Goal: Task Accomplishment & Management: Complete application form

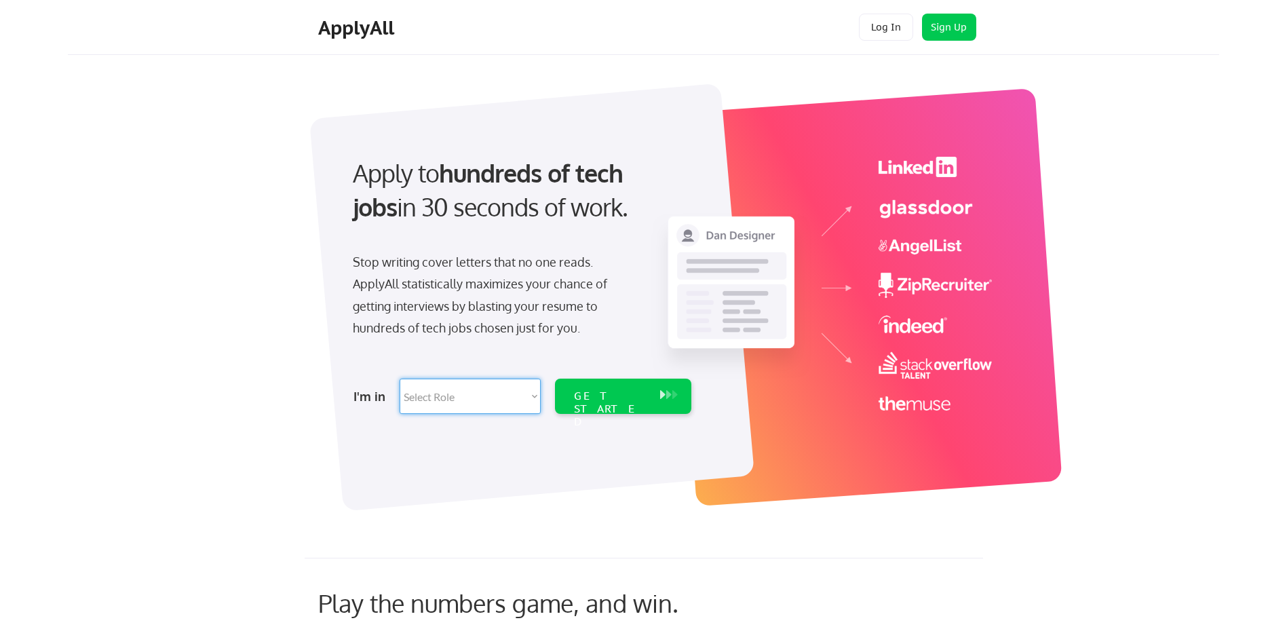
click at [520, 391] on select "Select Role Software Engineering Product Management Customer Success Sales UI/U…" at bounding box center [470, 396] width 141 height 35
select select ""technical_project_program_mgmt""
click at [400, 379] on select "Select Role Software Engineering Product Management Customer Success Sales UI/U…" at bounding box center [470, 396] width 141 height 35
select select ""technical_project_program_mgmt""
click at [605, 394] on div "GET STARTED" at bounding box center [610, 408] width 73 height 39
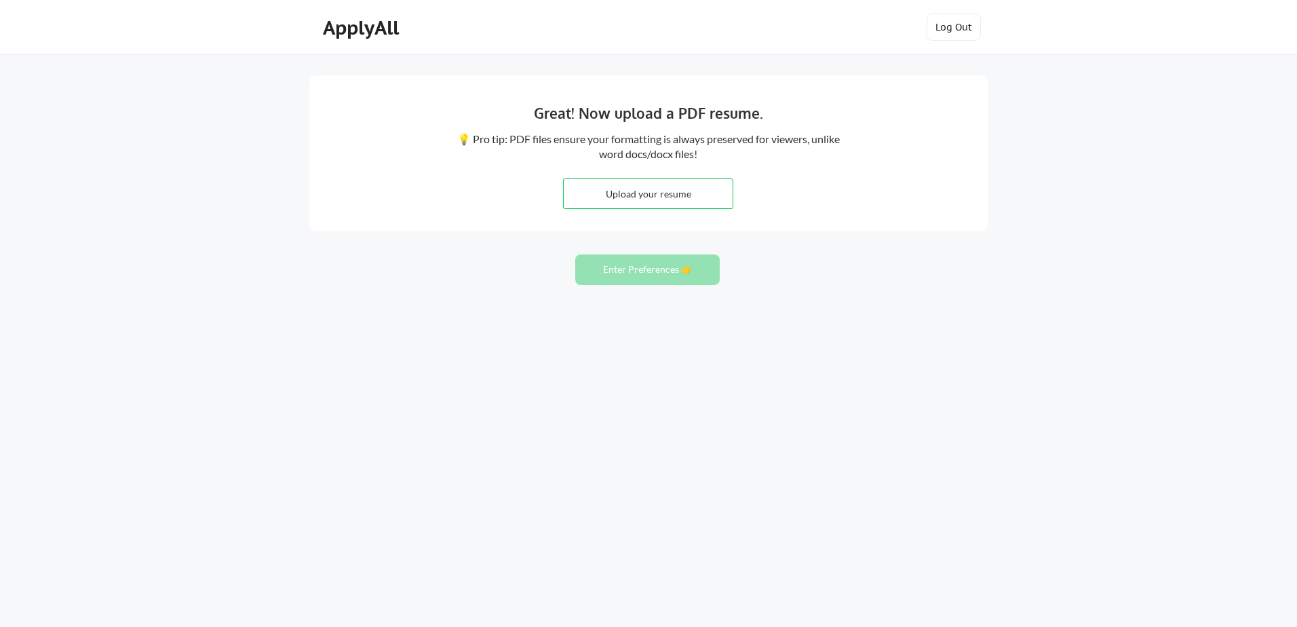
click at [630, 194] on input "file" at bounding box center [648, 193] width 169 height 29
type input "C:\fakepath\2025 Amy Hoang Resume.docx"
click at [640, 272] on button "Enter Preferences 👉" at bounding box center [647, 269] width 145 height 31
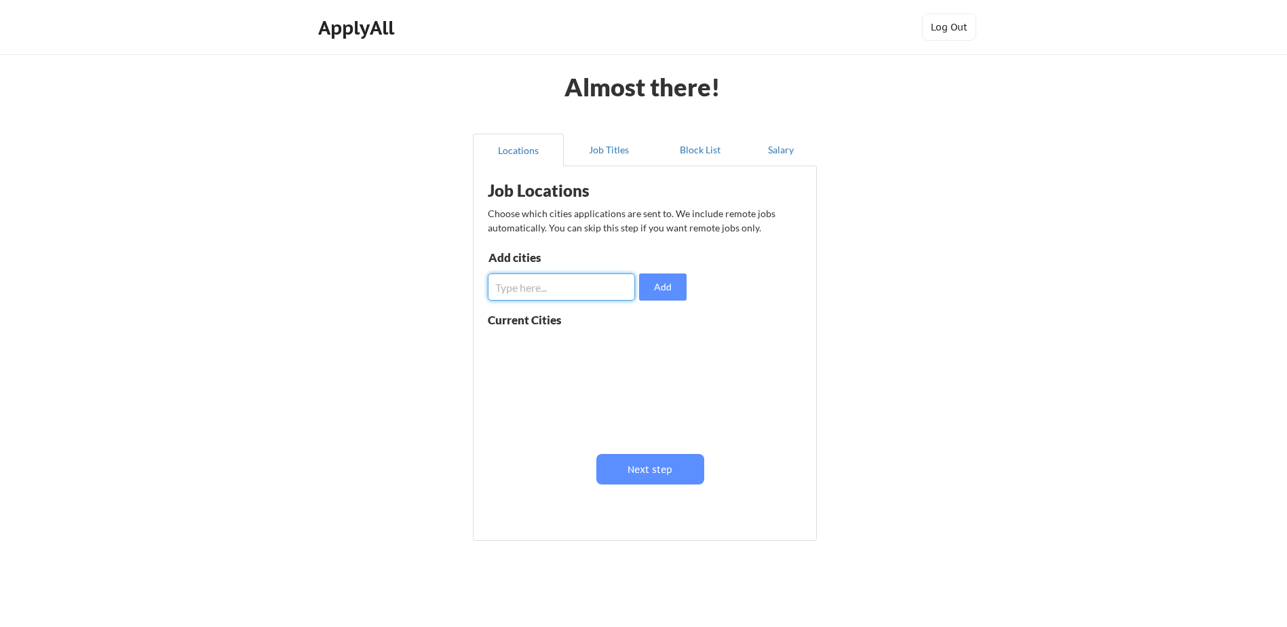
click at [576, 286] on input "input" at bounding box center [561, 286] width 147 height 27
type input "Reston, VA"
click at [659, 290] on button "Add" at bounding box center [662, 286] width 47 height 27
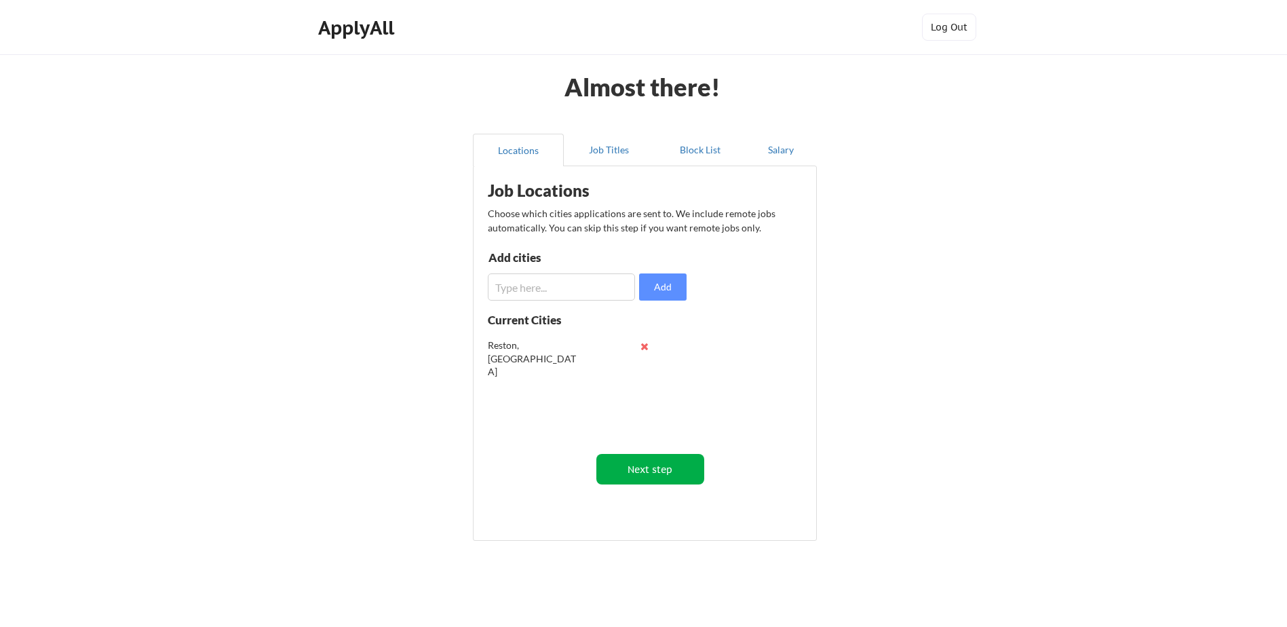
click at [655, 465] on button "Next step" at bounding box center [650, 469] width 108 height 31
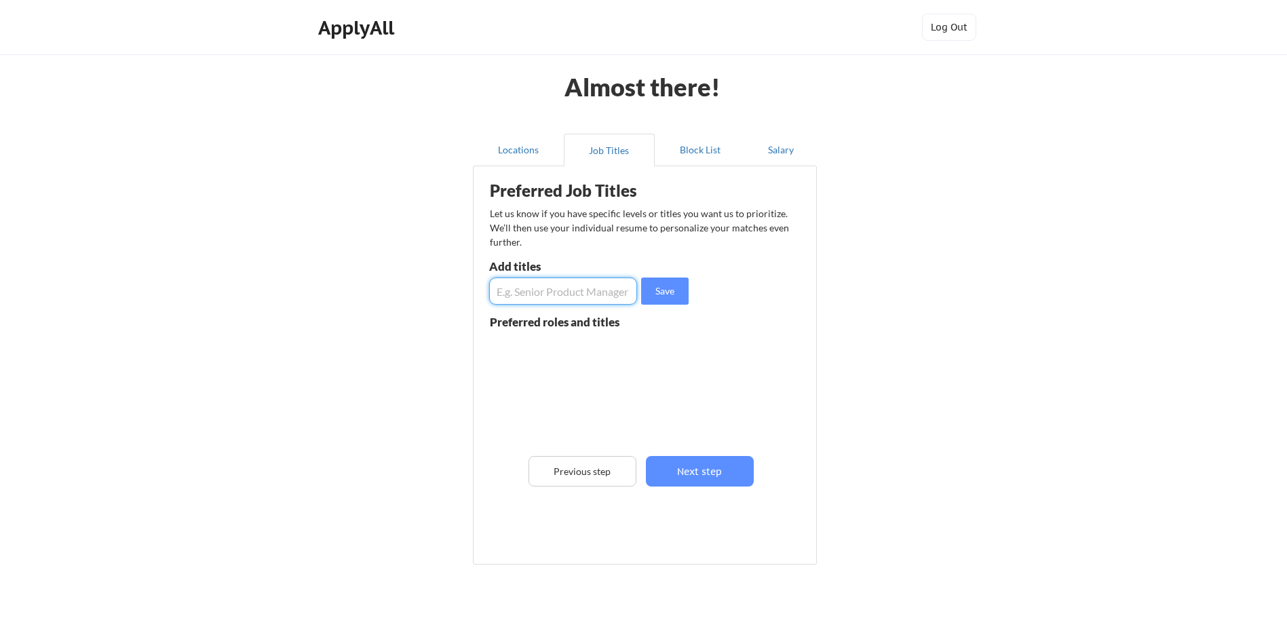
click at [606, 292] on input "input" at bounding box center [563, 291] width 148 height 27
type input "Sr. Program Manager"
click at [660, 286] on button "Save" at bounding box center [664, 291] width 47 height 27
click at [567, 303] on input "input" at bounding box center [563, 291] width 148 height 27
type input "S"
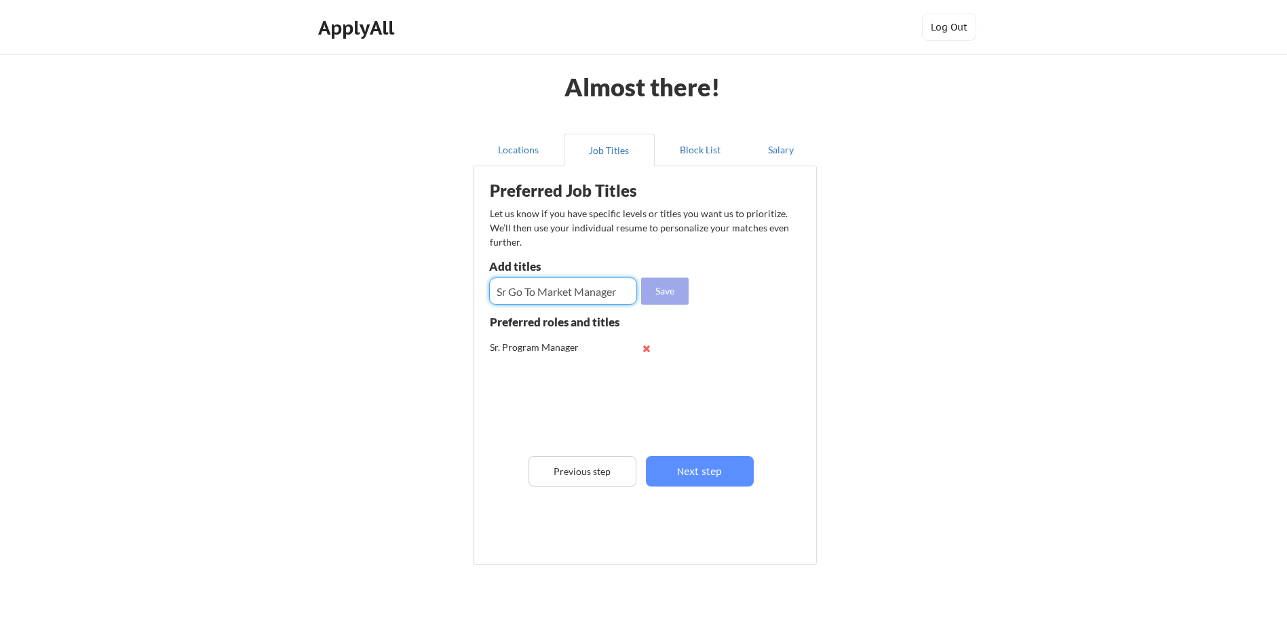
type input "Sr Go To Market Manager"
click at [674, 290] on button "Save" at bounding box center [664, 291] width 47 height 27
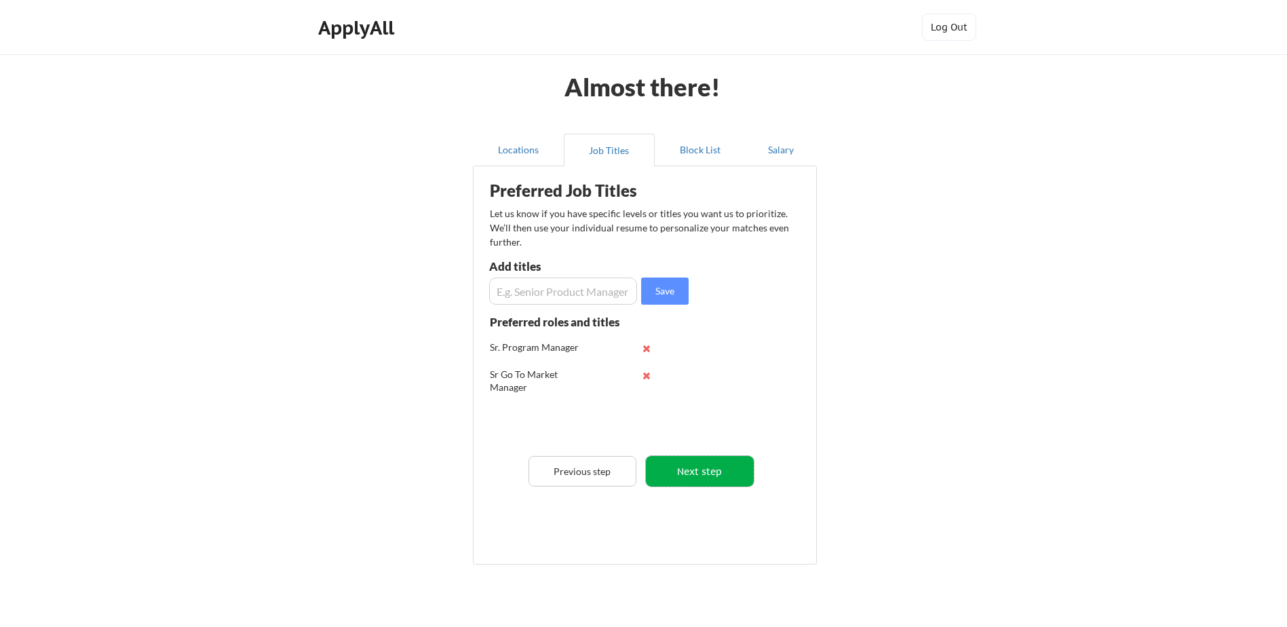
click at [712, 473] on button "Next step" at bounding box center [700, 471] width 108 height 31
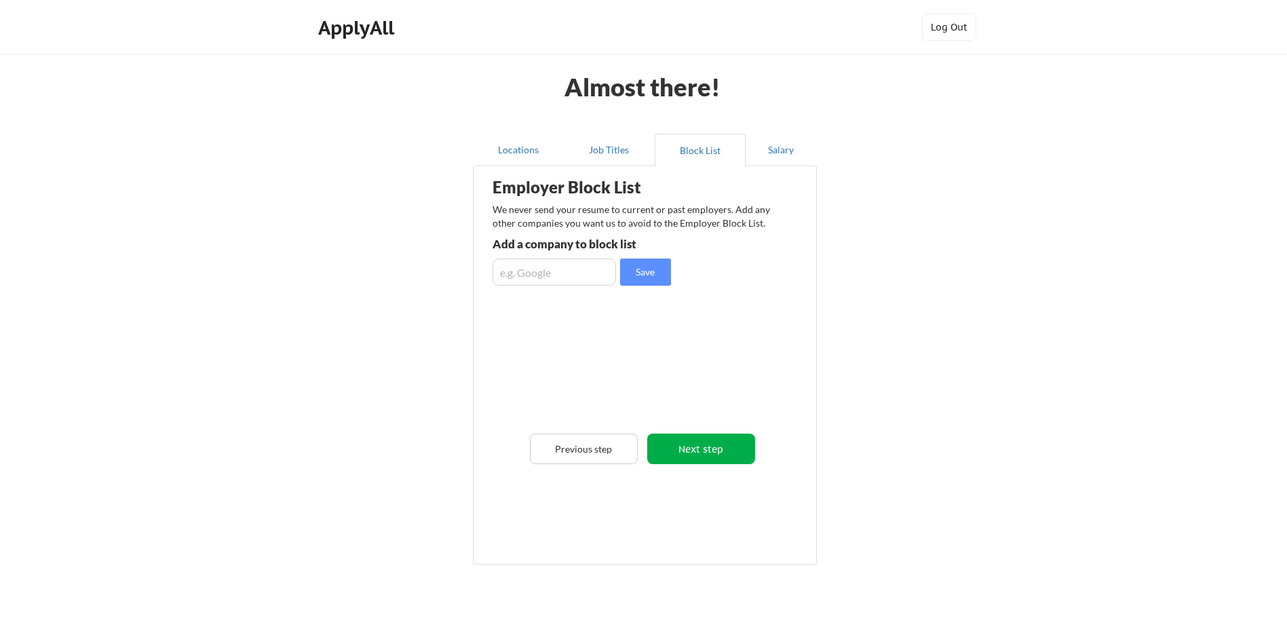
click at [719, 451] on button "Next step" at bounding box center [701, 449] width 108 height 31
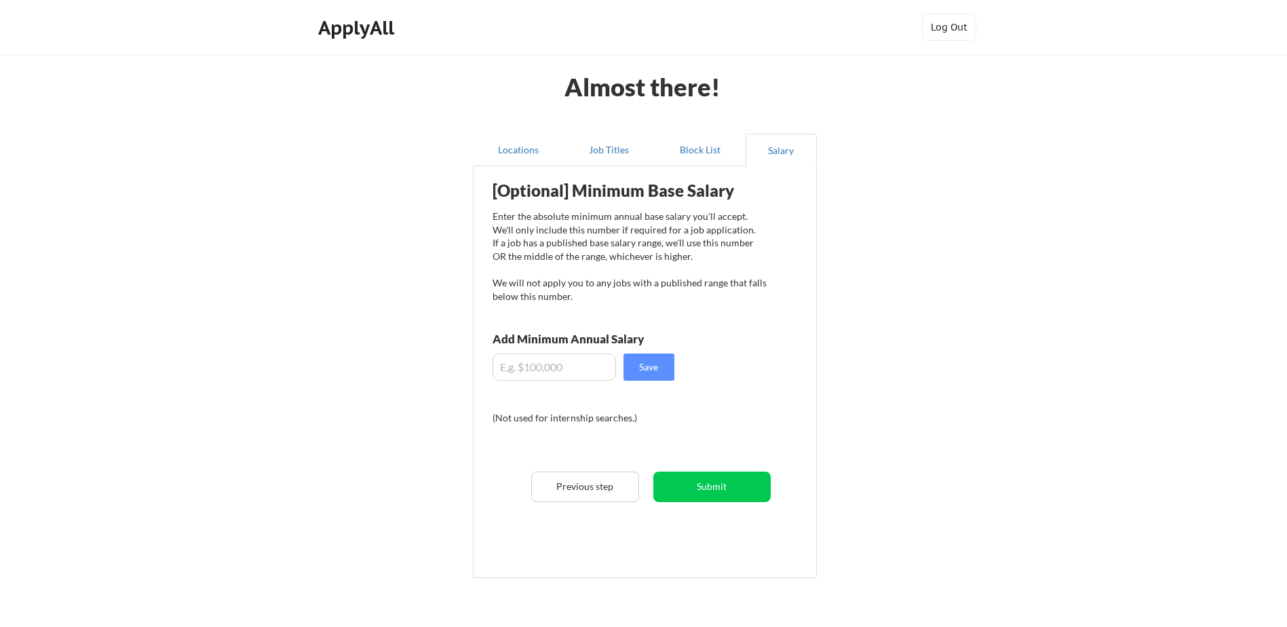
click at [569, 366] on input "input" at bounding box center [554, 366] width 123 height 27
type input "$135,000"
click at [659, 369] on button "Save" at bounding box center [649, 366] width 51 height 27
click at [715, 486] on button "Submit" at bounding box center [711, 487] width 117 height 31
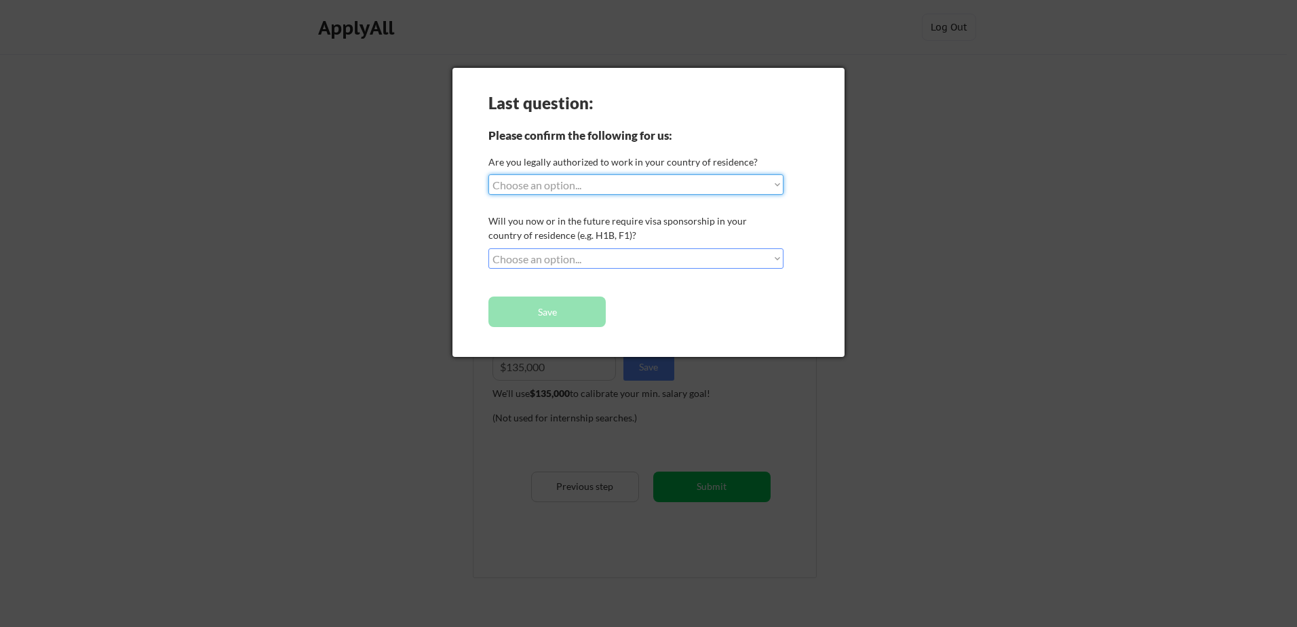
click at [588, 189] on select "Choose an option... Yes, I am a US Citizen Yes, I am a Canadian Citizen Yes, I …" at bounding box center [636, 184] width 295 height 20
select select ""yes__i_am_a_us_citizen""
click at [489, 174] on select "Choose an option... Yes, I am a US Citizen Yes, I am a Canadian Citizen Yes, I …" at bounding box center [636, 184] width 295 height 20
click at [582, 252] on select "Choose an option... No, I will not need sponsorship Yes, I will need sponsorship" at bounding box center [636, 258] width 295 height 20
select select ""no__i_will_not_need_sponsorship""
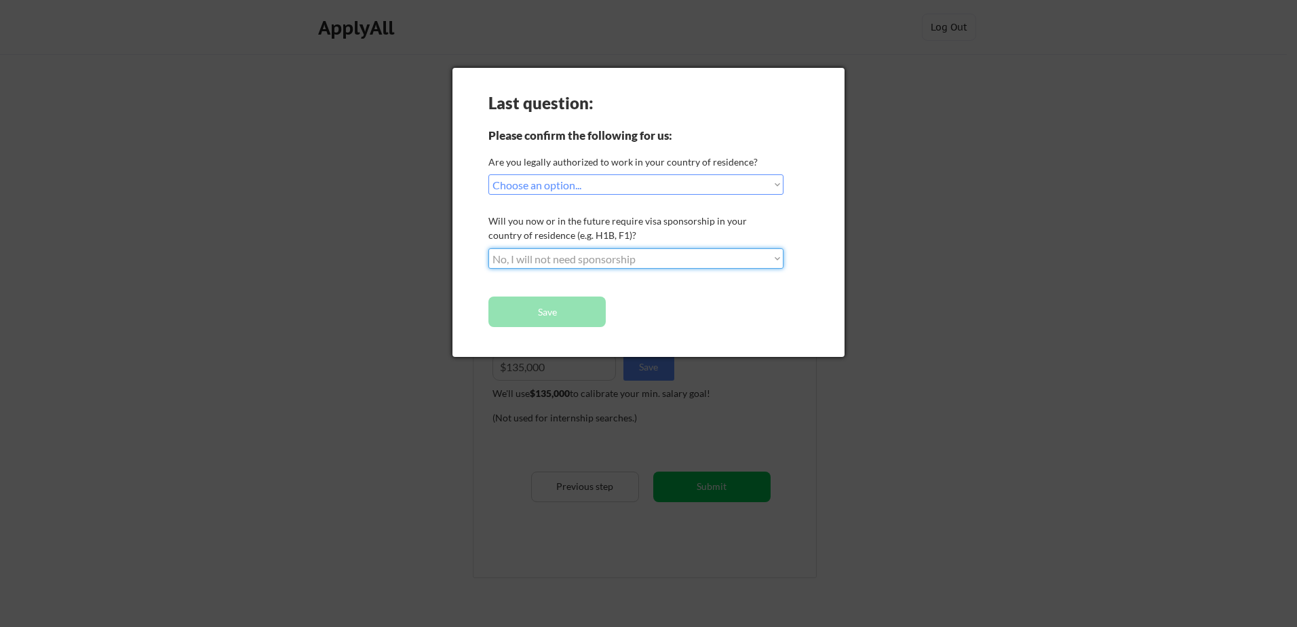
click at [489, 248] on select "Choose an option... No, I will not need sponsorship Yes, I will need sponsorship" at bounding box center [636, 258] width 295 height 20
click at [571, 313] on button "Save" at bounding box center [547, 312] width 117 height 31
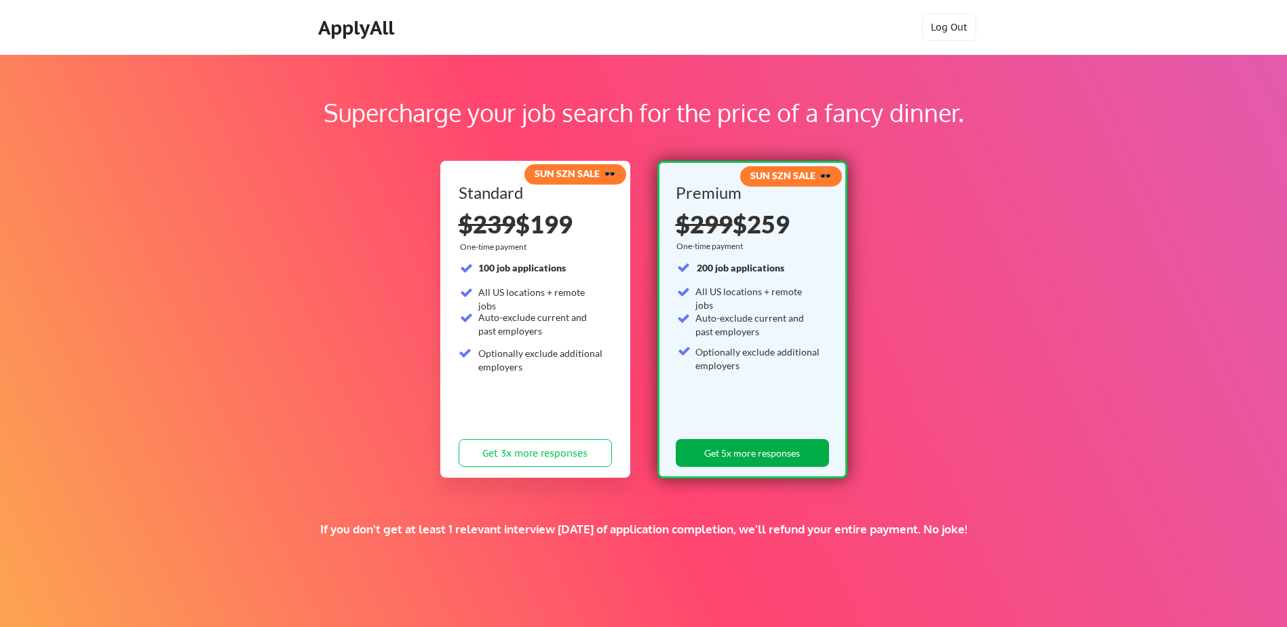
click at [786, 451] on button "Get 5x more responses" at bounding box center [752, 453] width 153 height 28
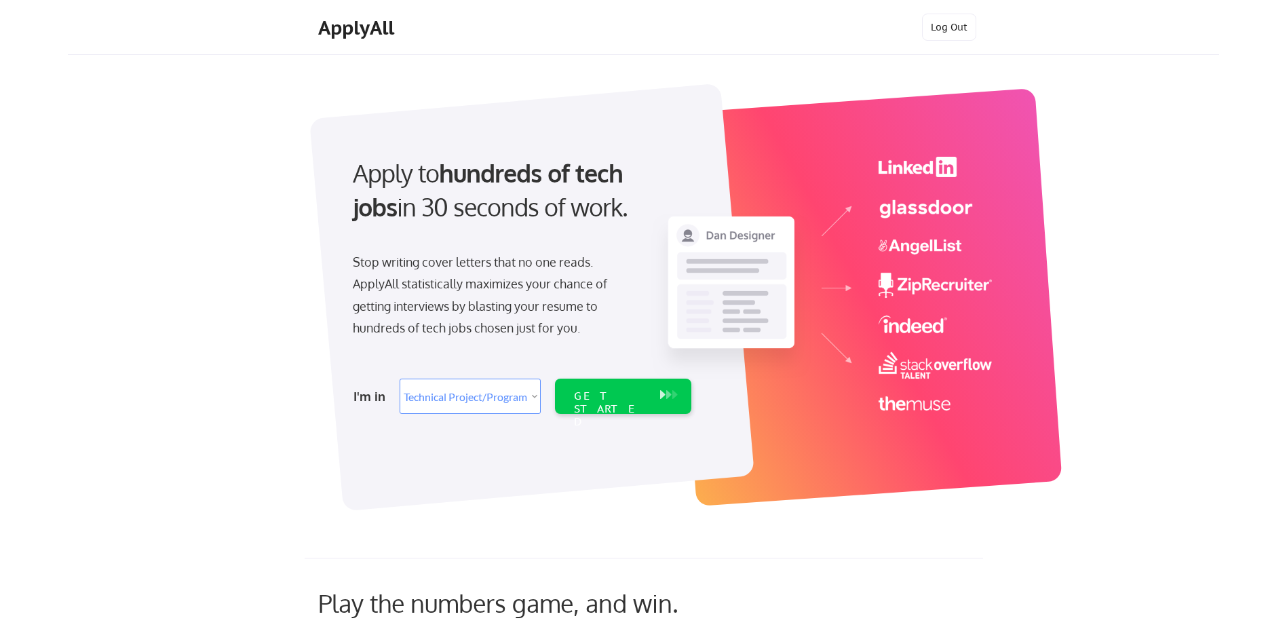
select select ""technical_project_program_mgmt""
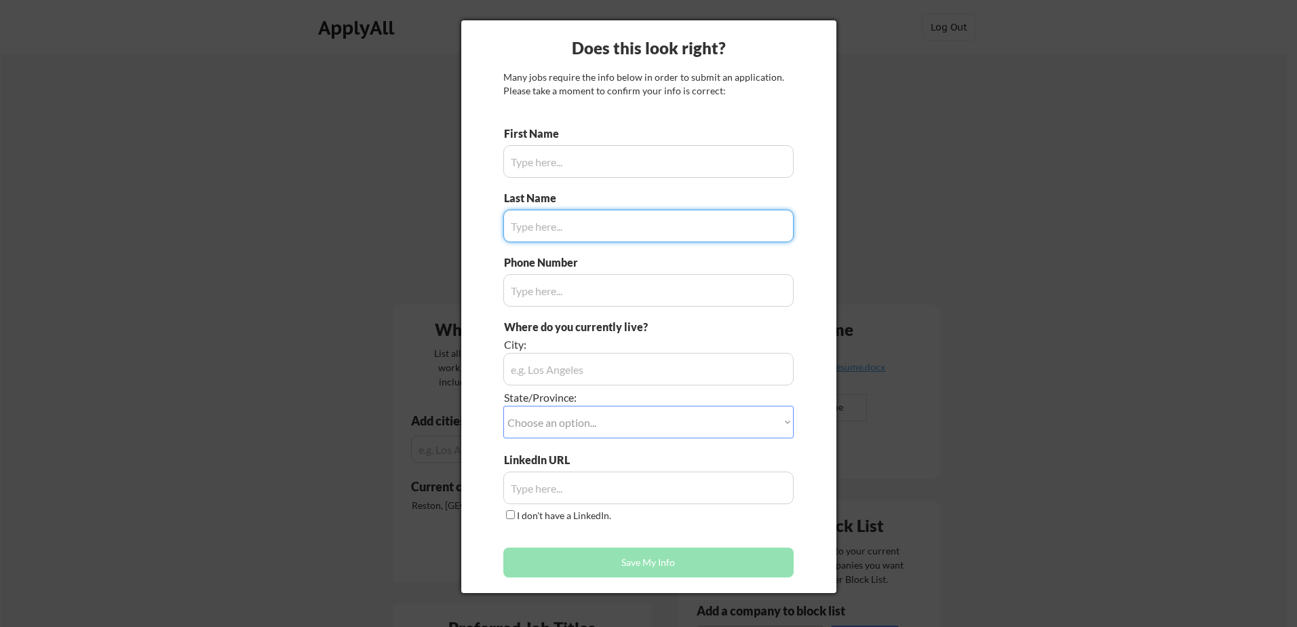
click at [653, 173] on input "input" at bounding box center [648, 161] width 290 height 33
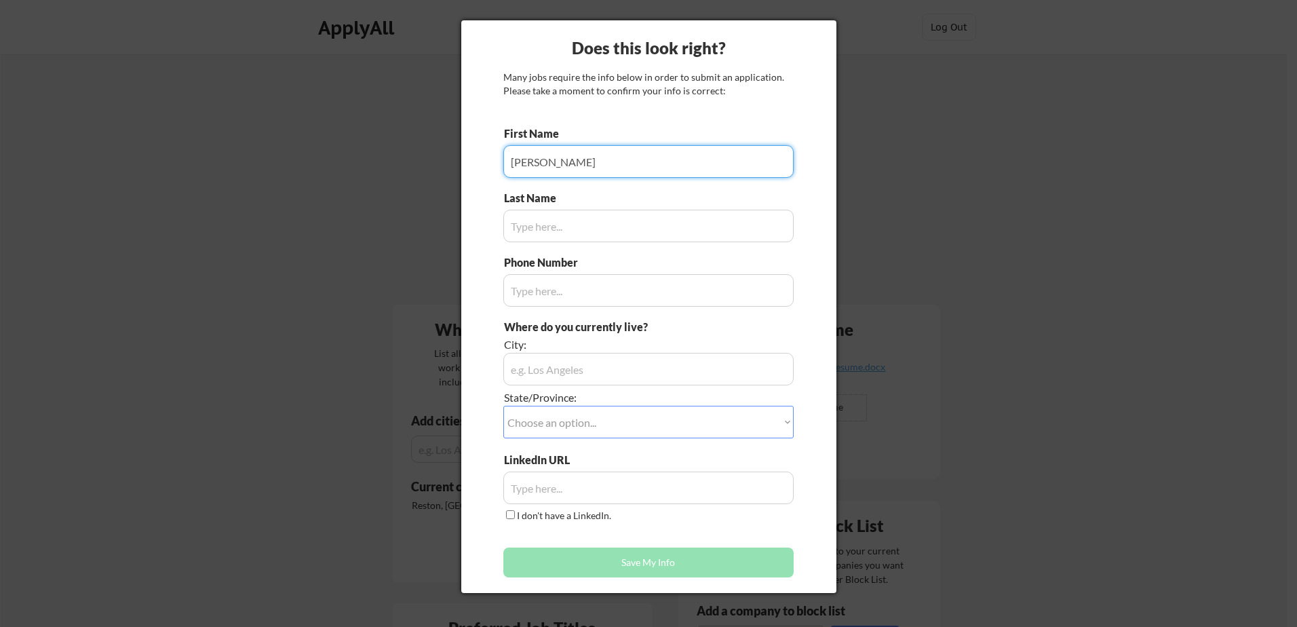
type input "[PERSON_NAME]"
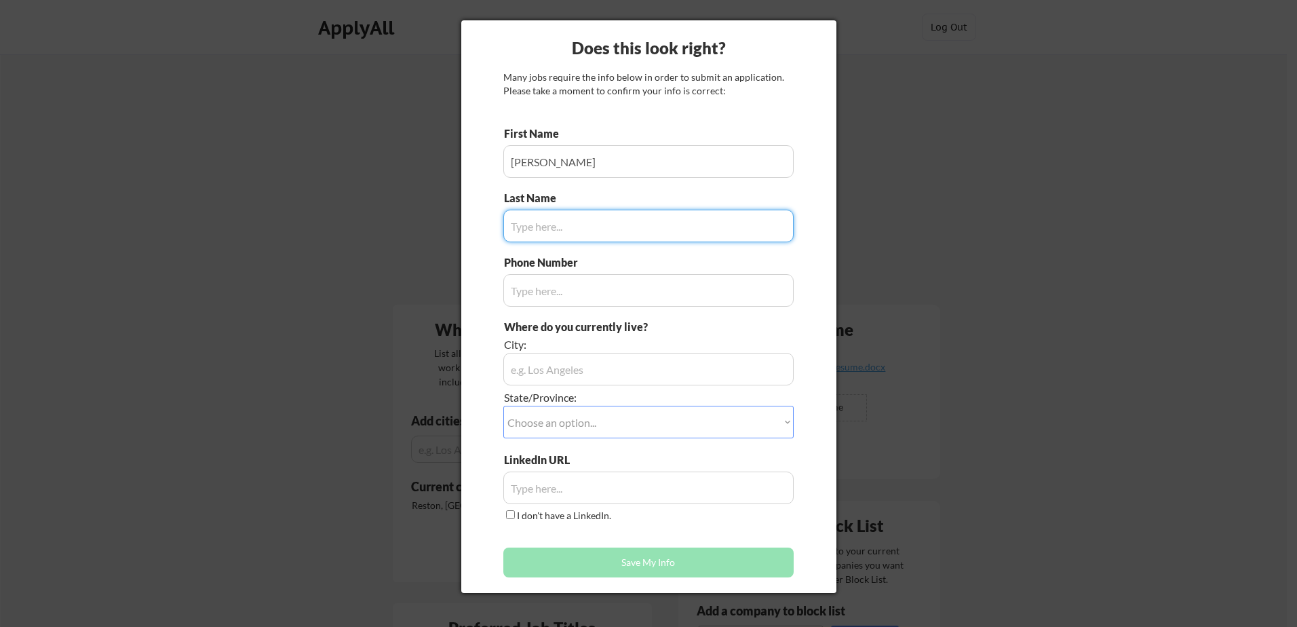
click at [596, 227] on input "input" at bounding box center [648, 226] width 290 height 33
type input "[PERSON_NAME]"
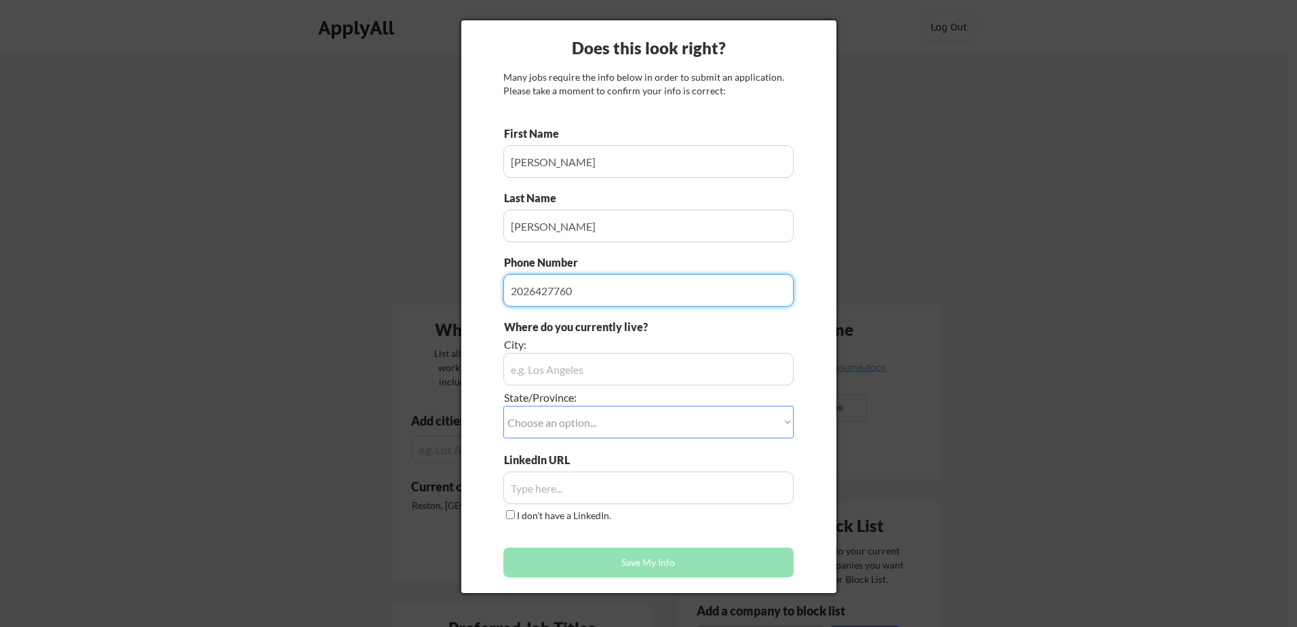
type input "2026427760"
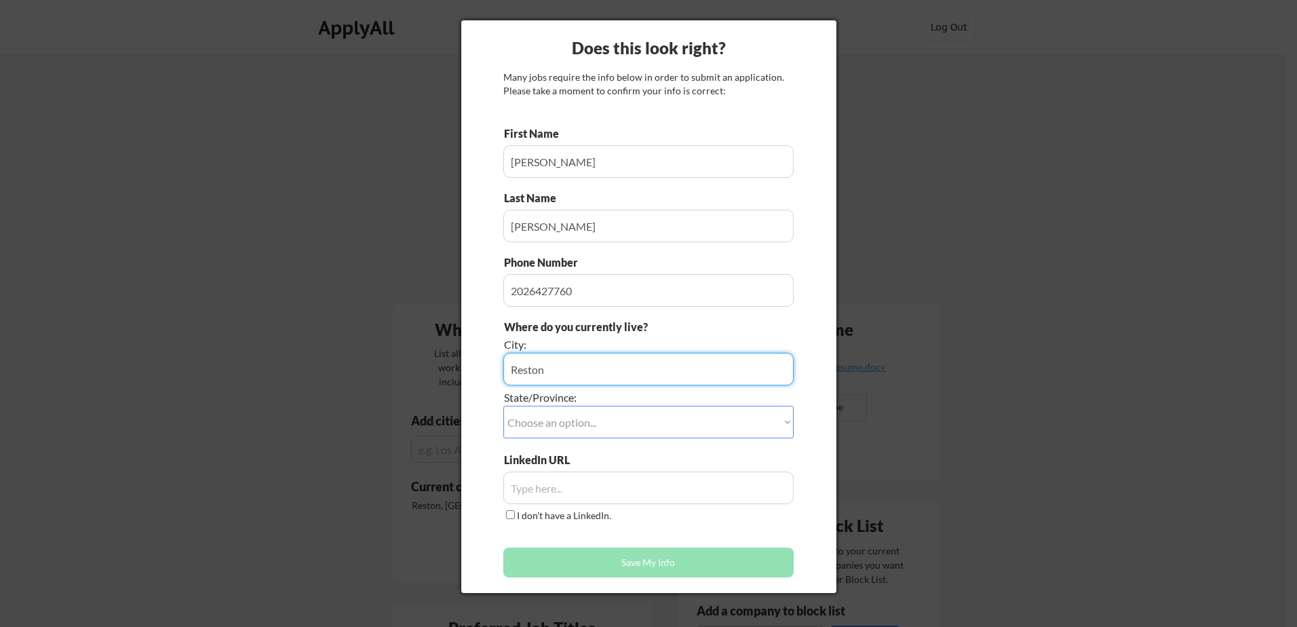
type input "Reston"
click at [752, 422] on select "Choose an option... Other/Not Applicable [US_STATE] [US_STATE] [GEOGRAPHIC_DATA…" at bounding box center [648, 422] width 290 height 33
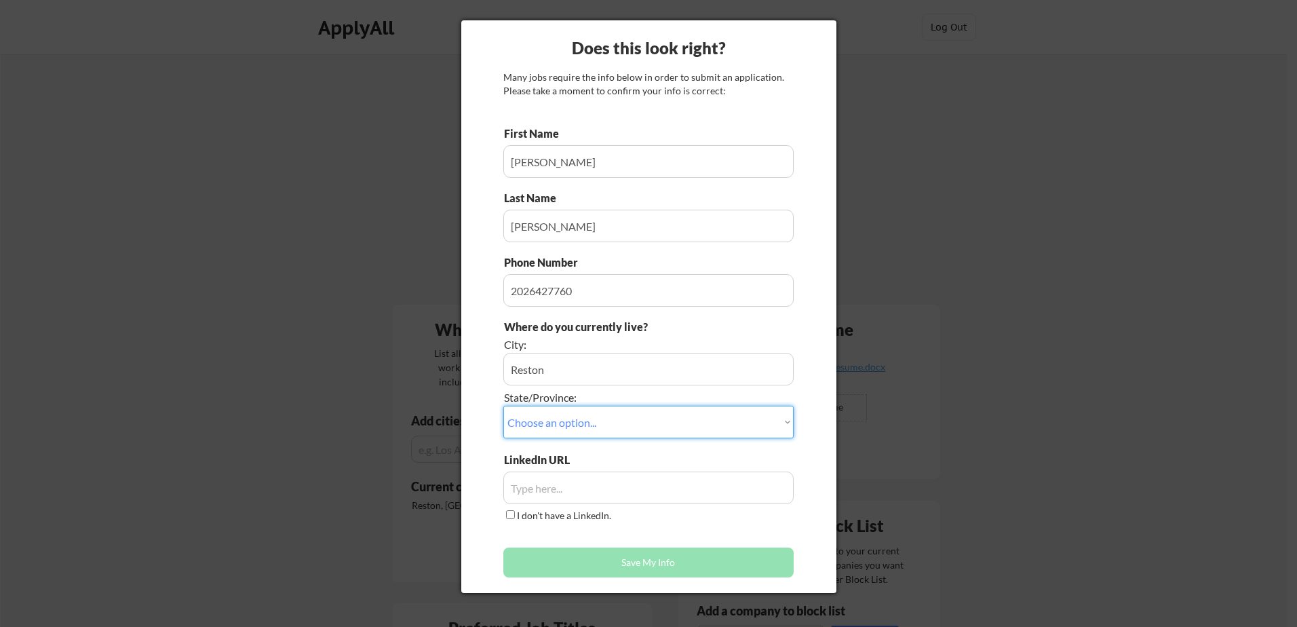
select select ""[US_STATE]""
click at [503, 406] on select "Choose an option... Other/Not Applicable [US_STATE] [US_STATE] [GEOGRAPHIC_DATA…" at bounding box center [648, 422] width 290 height 33
click at [820, 474] on div "Does this look right? Many jobs require the info below in order to submit an ap…" at bounding box center [648, 306] width 375 height 573
